Goal: Task Accomplishment & Management: Use online tool/utility

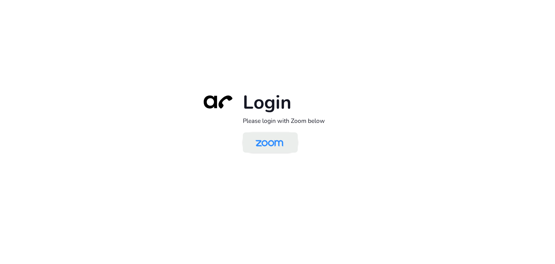
click at [276, 139] on img at bounding box center [270, 142] width 40 height 19
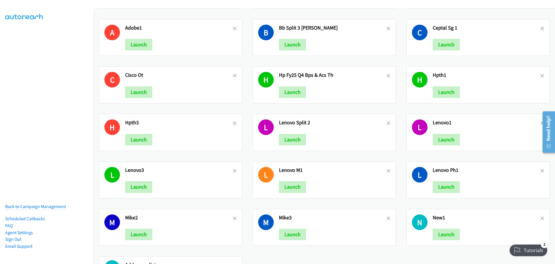
scroll to position [1093, 0]
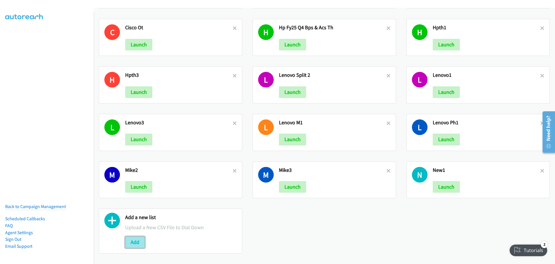
click at [132, 236] on button "Add" at bounding box center [135, 242] width 20 height 12
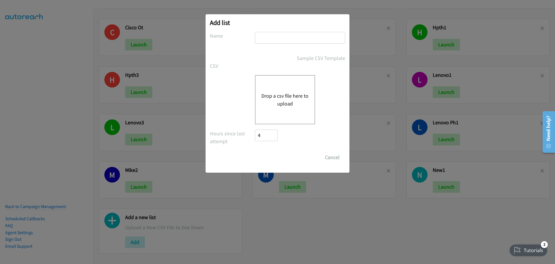
click at [293, 106] on button "Drop a csv file here to upload" at bounding box center [285, 100] width 47 height 16
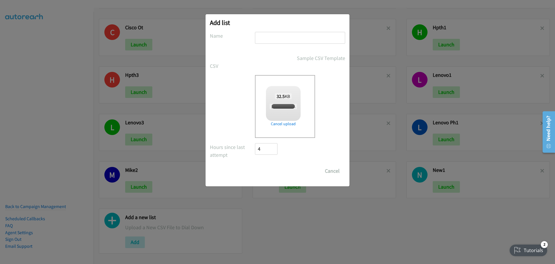
checkbox input "true"
click at [273, 40] on input "text" at bounding box center [300, 38] width 90 height 12
type input "1HPFY25"
click at [273, 173] on input "Save List" at bounding box center [270, 171] width 30 height 12
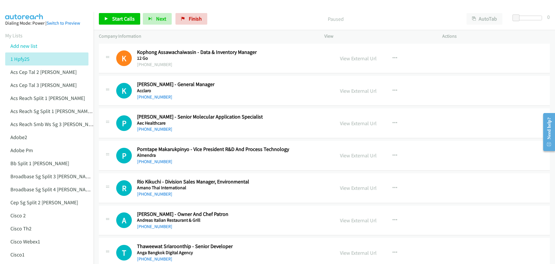
click at [79, 7] on div at bounding box center [275, 11] width 550 height 22
click at [355, 58] on link "View External Url" at bounding box center [358, 58] width 37 height 7
click at [366, 92] on link "View External Url" at bounding box center [358, 90] width 37 height 7
click at [351, 127] on div "View External Url" at bounding box center [358, 123] width 37 height 8
click at [351, 124] on link "View External Url" at bounding box center [358, 123] width 37 height 7
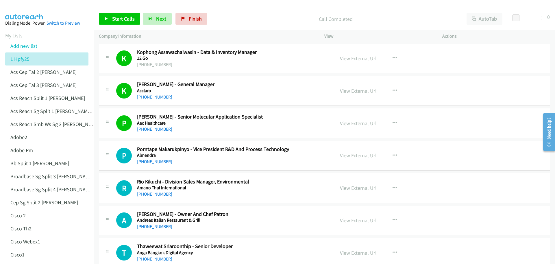
click at [360, 154] on link "View External Url" at bounding box center [358, 155] width 37 height 7
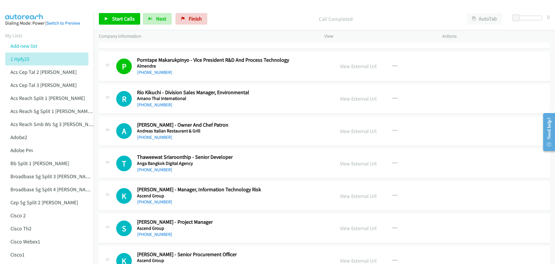
scroll to position [87, 0]
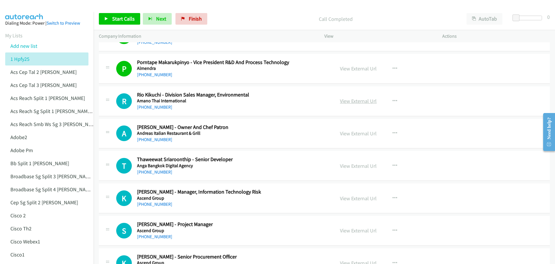
click at [370, 102] on link "View External Url" at bounding box center [358, 100] width 37 height 7
click at [357, 135] on link "View External Url" at bounding box center [358, 133] width 37 height 7
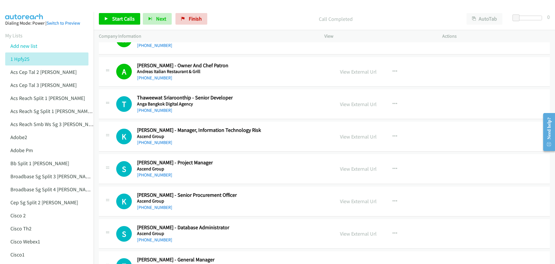
scroll to position [174, 0]
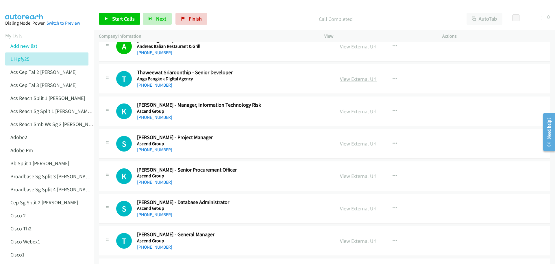
click at [359, 79] on link "View External Url" at bounding box center [358, 78] width 37 height 7
click at [347, 111] on link "View External Url" at bounding box center [358, 111] width 37 height 7
click at [126, 16] on span "Start Calls" at bounding box center [123, 18] width 23 height 7
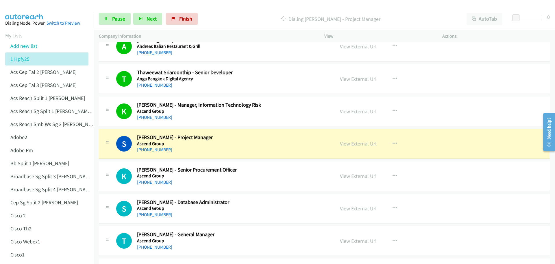
click at [363, 144] on link "View External Url" at bounding box center [358, 143] width 37 height 7
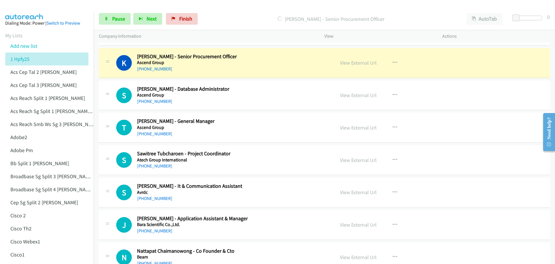
scroll to position [289, 0]
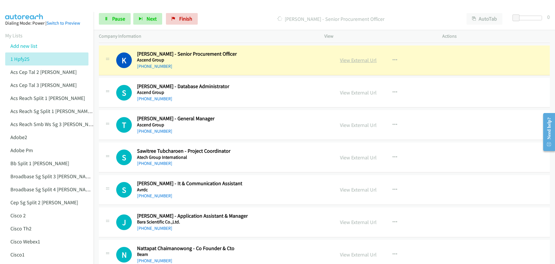
click at [347, 60] on link "View External Url" at bounding box center [358, 60] width 37 height 7
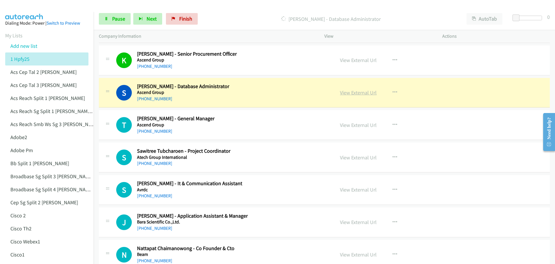
click at [356, 90] on link "View External Url" at bounding box center [358, 92] width 37 height 7
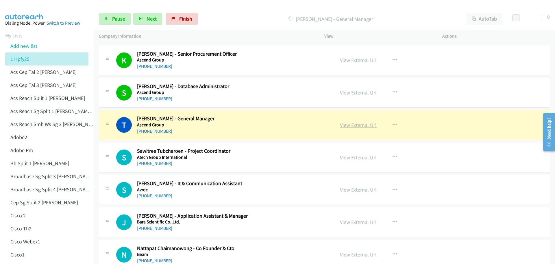
click at [352, 125] on link "View External Url" at bounding box center [358, 124] width 37 height 7
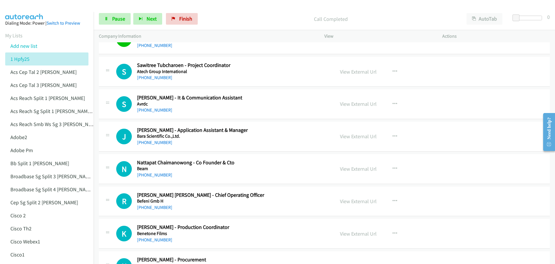
scroll to position [376, 0]
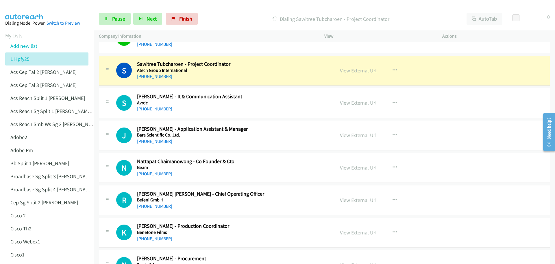
click at [353, 70] on link "View External Url" at bounding box center [358, 70] width 37 height 7
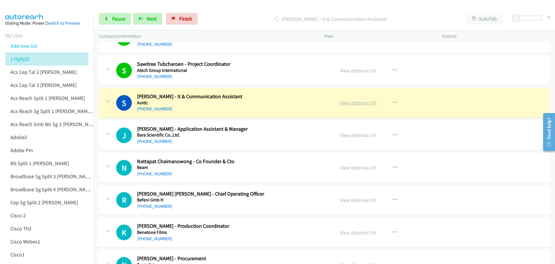
click at [360, 103] on link "View External Url" at bounding box center [358, 102] width 37 height 7
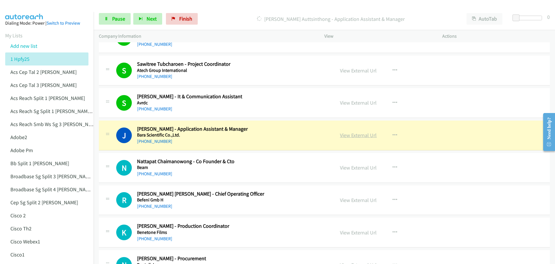
click at [359, 137] on link "View External Url" at bounding box center [358, 135] width 37 height 7
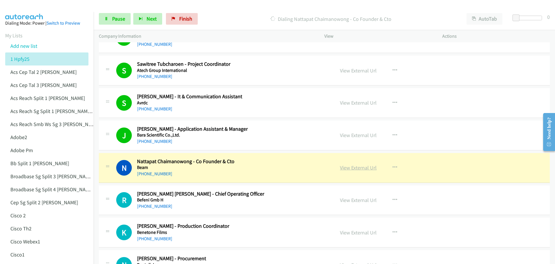
click at [366, 168] on link "View External Url" at bounding box center [358, 167] width 37 height 7
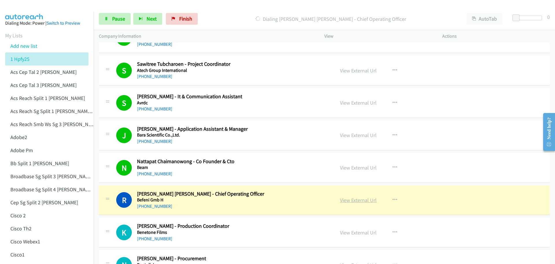
click at [359, 198] on link "View External Url" at bounding box center [358, 199] width 37 height 7
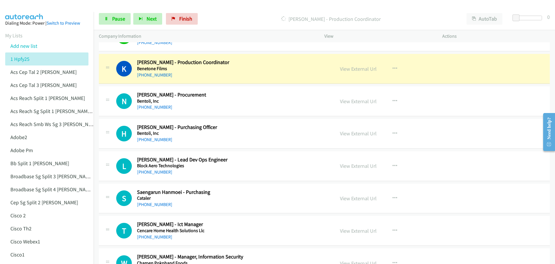
scroll to position [550, 0]
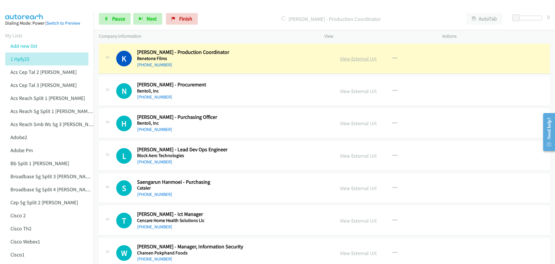
click at [353, 60] on link "View External Url" at bounding box center [358, 58] width 37 height 7
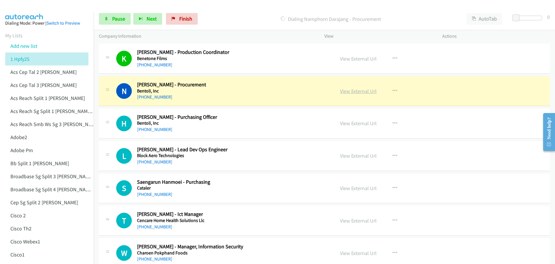
click at [350, 90] on link "View External Url" at bounding box center [358, 91] width 37 height 7
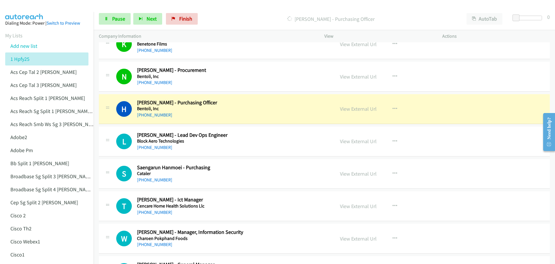
scroll to position [579, 0]
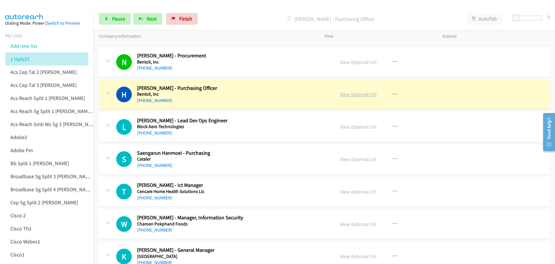
click at [353, 96] on link "View External Url" at bounding box center [358, 94] width 37 height 7
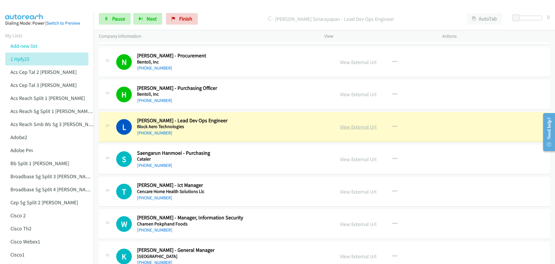
click at [360, 126] on link "View External Url" at bounding box center [358, 126] width 37 height 7
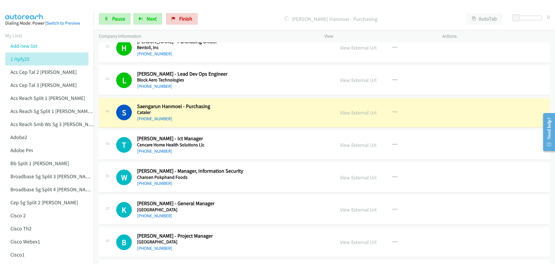
scroll to position [636, 0]
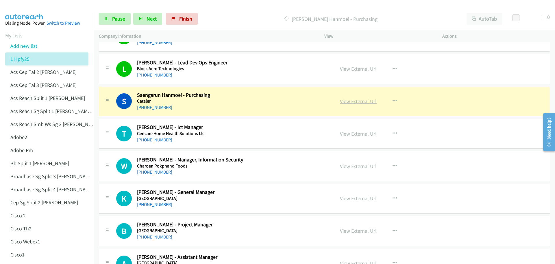
click at [359, 104] on link "View External Url" at bounding box center [358, 101] width 37 height 7
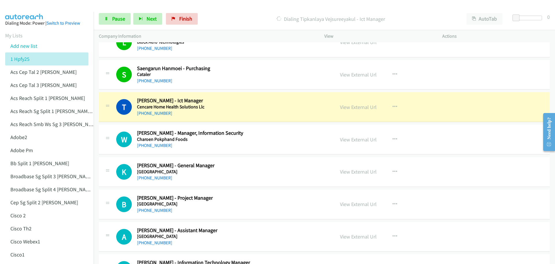
scroll to position [665, 0]
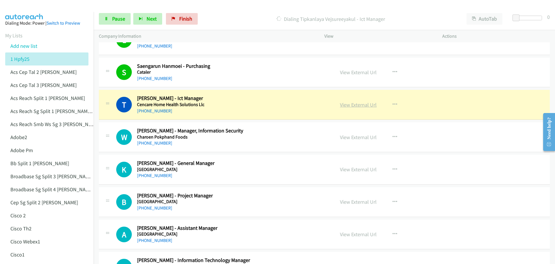
click at [365, 105] on link "View External Url" at bounding box center [358, 104] width 37 height 7
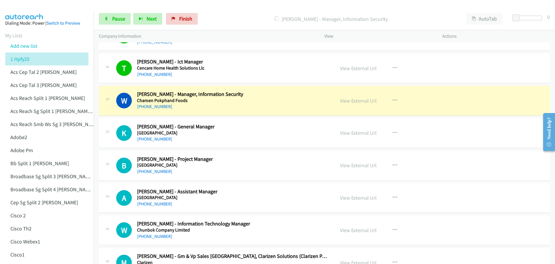
scroll to position [723, 0]
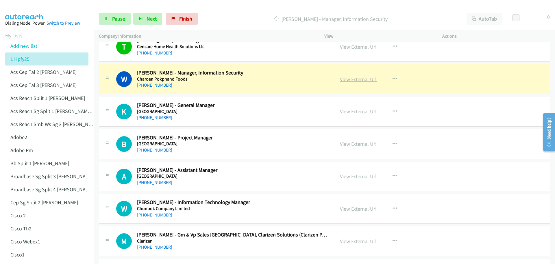
click at [353, 80] on link "View External Url" at bounding box center [358, 79] width 37 height 7
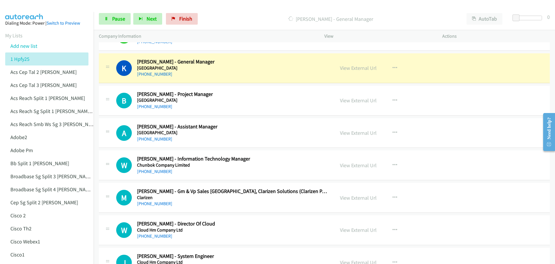
scroll to position [752, 0]
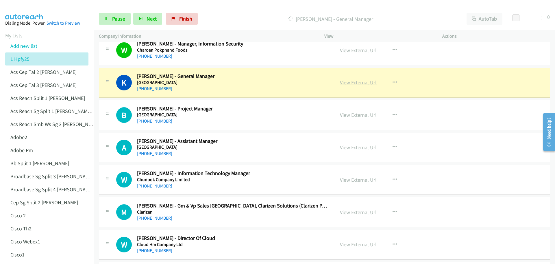
click at [352, 85] on link "View External Url" at bounding box center [358, 82] width 37 height 7
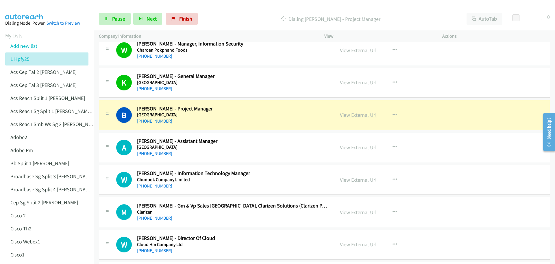
click at [358, 116] on link "View External Url" at bounding box center [358, 114] width 37 height 7
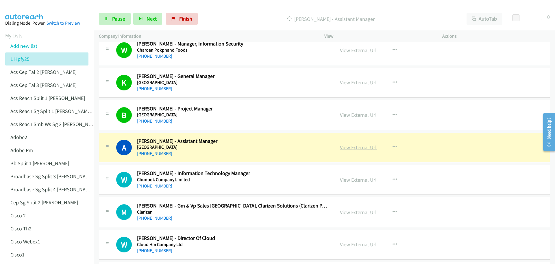
click at [358, 149] on link "View External Url" at bounding box center [358, 147] width 37 height 7
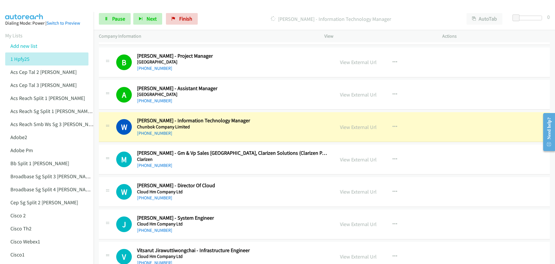
scroll to position [868, 0]
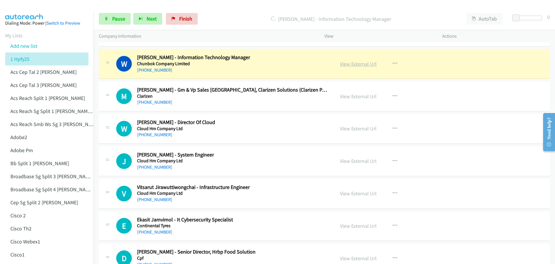
click at [368, 63] on link "View External Url" at bounding box center [358, 63] width 37 height 7
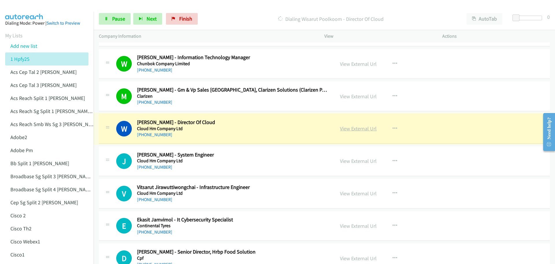
click at [364, 130] on link "View External Url" at bounding box center [358, 128] width 37 height 7
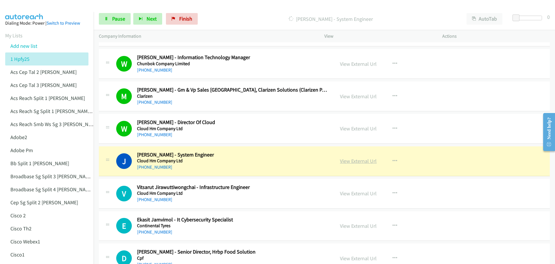
click at [359, 161] on link "View External Url" at bounding box center [358, 160] width 37 height 7
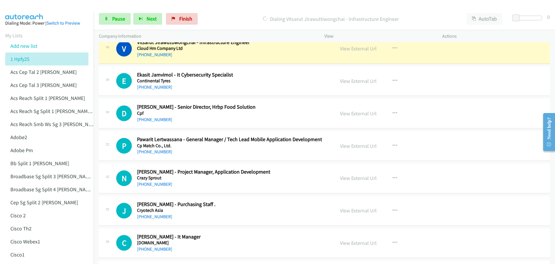
scroll to position [984, 0]
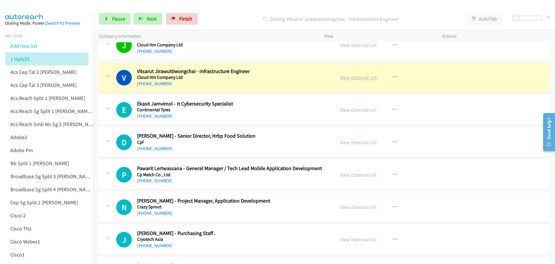
click at [362, 77] on link "View External Url" at bounding box center [358, 77] width 37 height 7
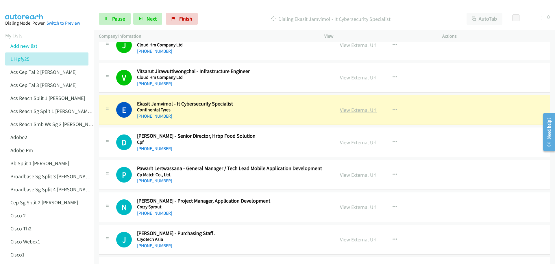
click at [354, 109] on link "View External Url" at bounding box center [358, 109] width 37 height 7
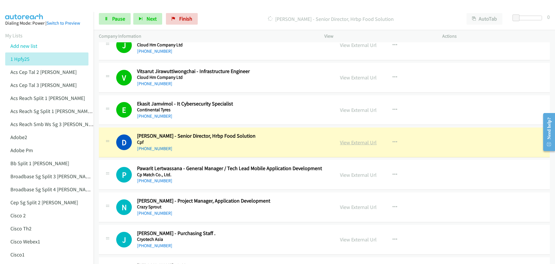
click at [353, 143] on link "View External Url" at bounding box center [358, 142] width 37 height 7
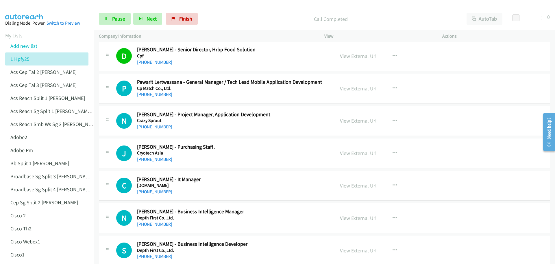
scroll to position [1099, 0]
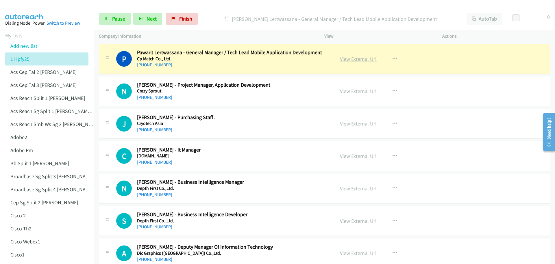
click at [360, 58] on link "View External Url" at bounding box center [358, 59] width 37 height 7
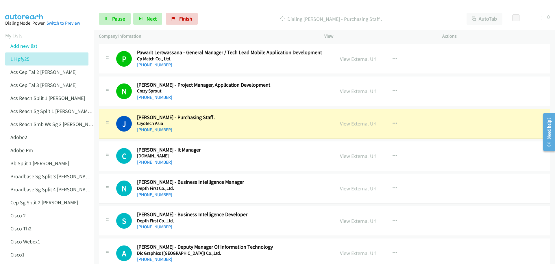
click at [364, 125] on link "View External Url" at bounding box center [358, 123] width 37 height 7
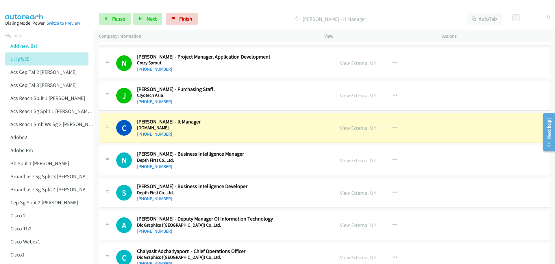
scroll to position [1128, 0]
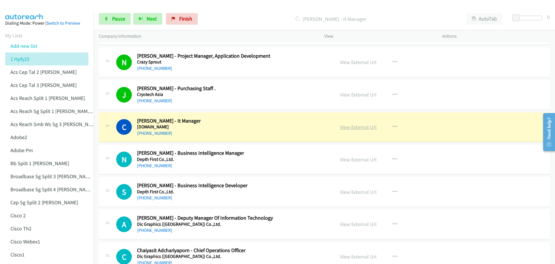
click at [360, 127] on link "View External Url" at bounding box center [358, 127] width 37 height 7
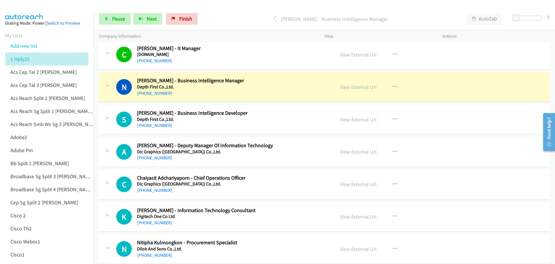
scroll to position [1215, 0]
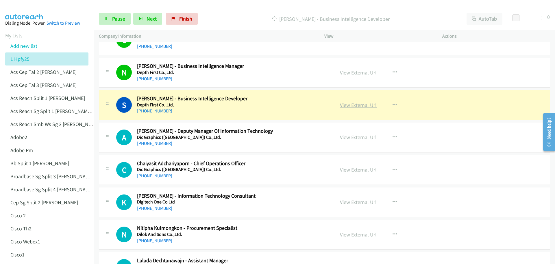
click at [345, 102] on link "View External Url" at bounding box center [358, 105] width 37 height 7
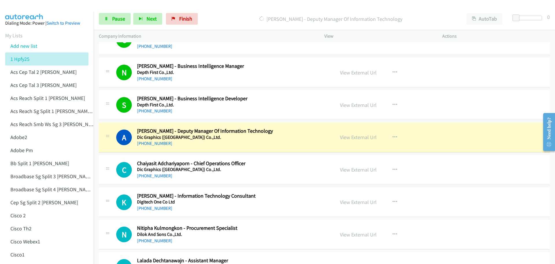
scroll to position [1244, 0]
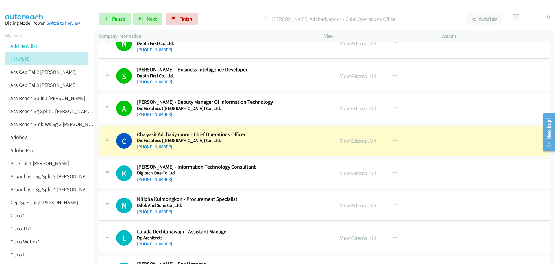
click at [358, 140] on link "View External Url" at bounding box center [358, 140] width 37 height 7
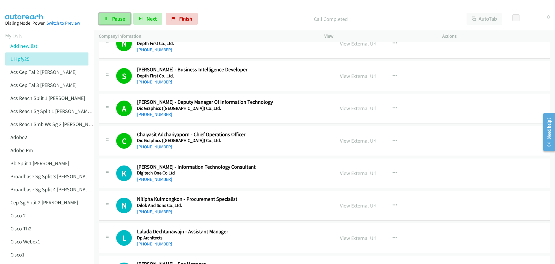
click at [121, 17] on span "Pause" at bounding box center [118, 18] width 13 height 7
click at [122, 18] on span "Start Calls" at bounding box center [123, 18] width 23 height 7
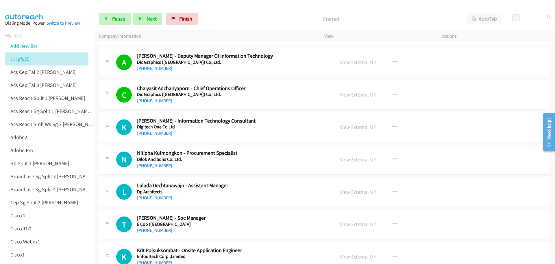
scroll to position [1331, 0]
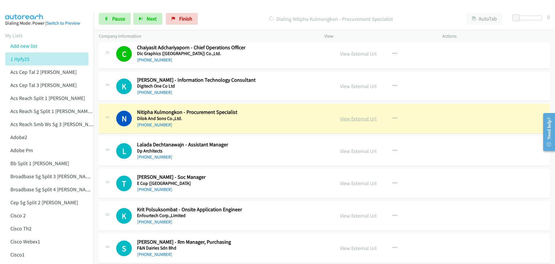
click at [362, 118] on link "View External Url" at bounding box center [358, 118] width 37 height 7
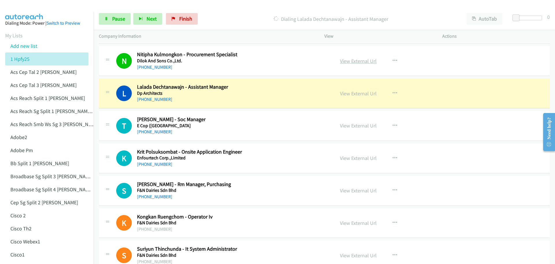
scroll to position [1388, 0]
click at [349, 92] on link "View External Url" at bounding box center [358, 93] width 37 height 7
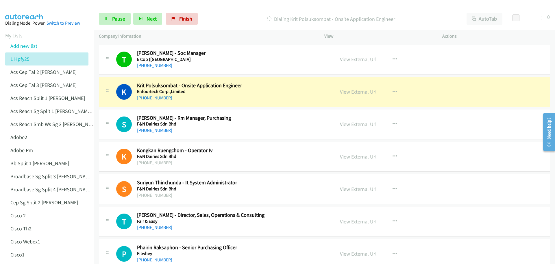
scroll to position [1475, 0]
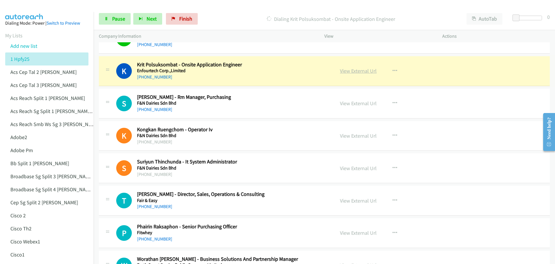
click at [358, 71] on link "View External Url" at bounding box center [358, 70] width 37 height 7
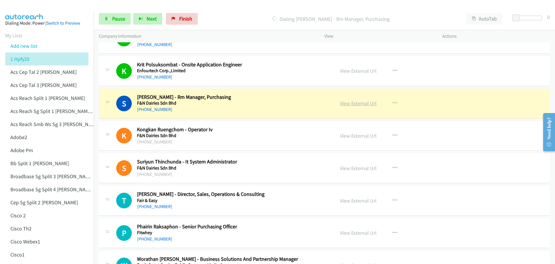
click at [358, 102] on link "View External Url" at bounding box center [358, 103] width 37 height 7
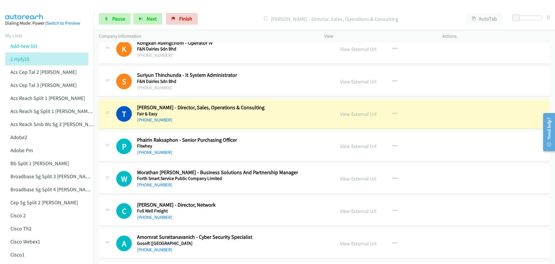
scroll to position [1562, 0]
click at [352, 115] on link "View External Url" at bounding box center [358, 113] width 37 height 7
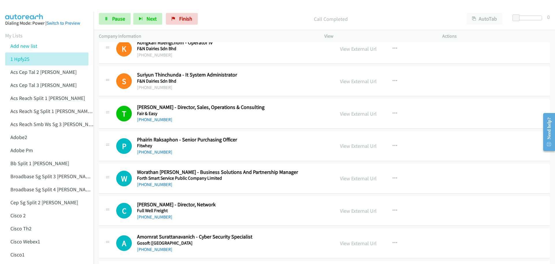
scroll to position [1591, 0]
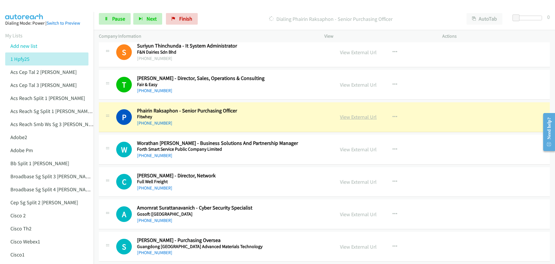
click at [363, 115] on link "View External Url" at bounding box center [358, 116] width 37 height 7
click at [112, 19] on link "Pause" at bounding box center [115, 19] width 32 height 12
